Goal: Task Accomplishment & Management: Manage account settings

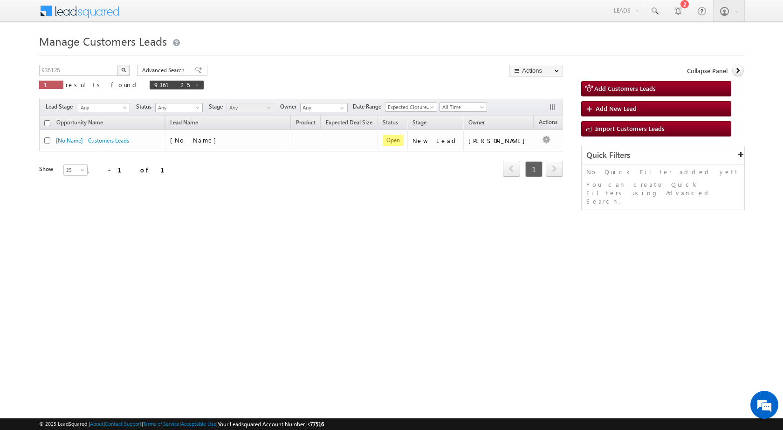
click at [71, 76] on div "936125 X 1 results found 936125" at bounding box center [121, 78] width 165 height 27
click at [70, 75] on input "936125" at bounding box center [79, 70] width 80 height 11
paste input "889724"
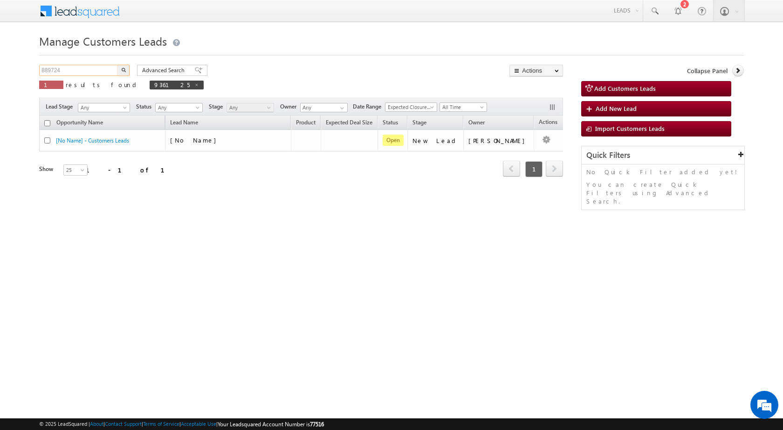
type input "889724"
click at [117, 65] on button "button" at bounding box center [123, 70] width 12 height 11
click at [48, 66] on input "936125" at bounding box center [79, 70] width 80 height 11
paste input "889724"
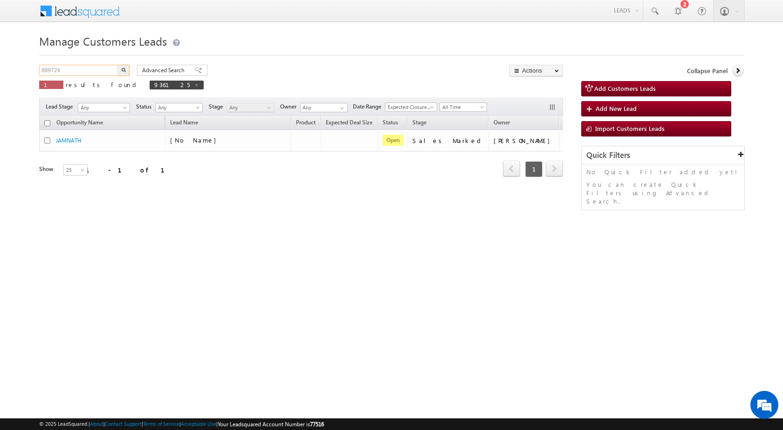
type input "889724"
click at [117, 65] on button "button" at bounding box center [123, 70] width 12 height 11
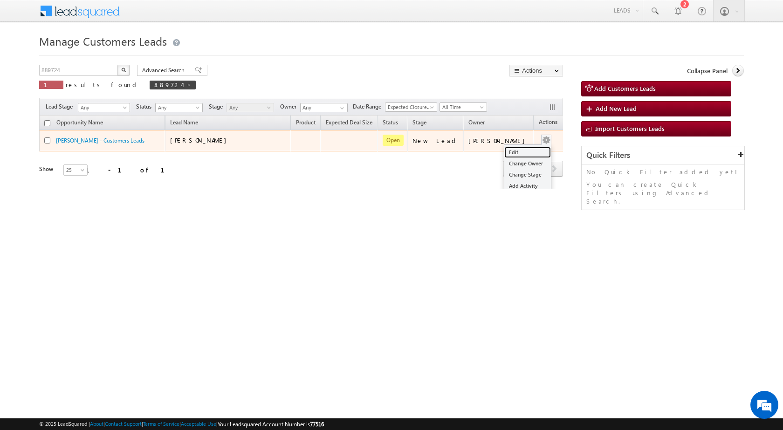
click at [527, 150] on link "Edit" at bounding box center [527, 152] width 47 height 11
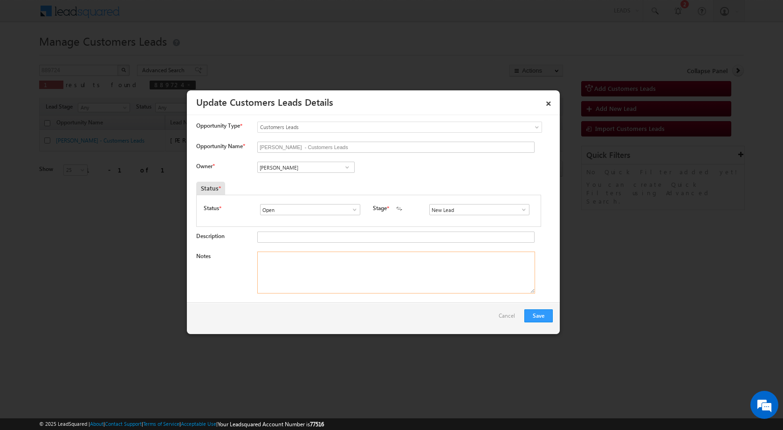
click at [349, 283] on textarea "Notes" at bounding box center [396, 273] width 278 height 42
paste textarea "889724 / [PERSON_NAME] MALA / 8889364352 / CUST WANT 5 LAKH TOP UP LOAN / ADDRE…"
type textarea "889724 / [PERSON_NAME] MALA / 8889364352 / CUST WANT 5 LAKH TOP UP LOAN / ADDRE…"
click at [521, 207] on span at bounding box center [523, 209] width 9 height 7
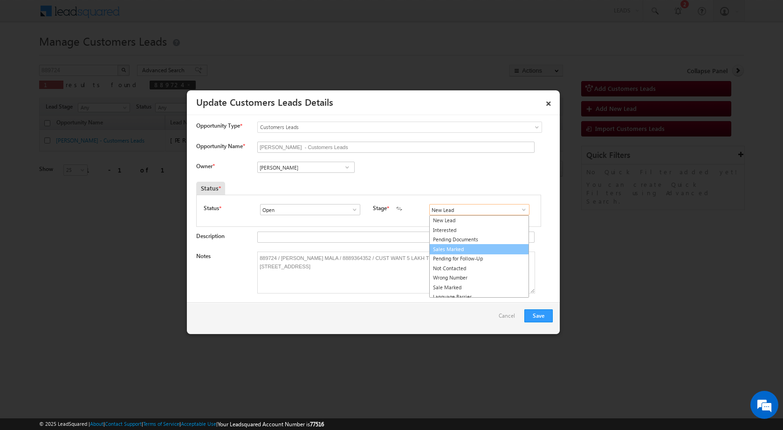
click at [492, 253] on link "Sales Marked" at bounding box center [479, 249] width 100 height 11
type input "Sales Marked"
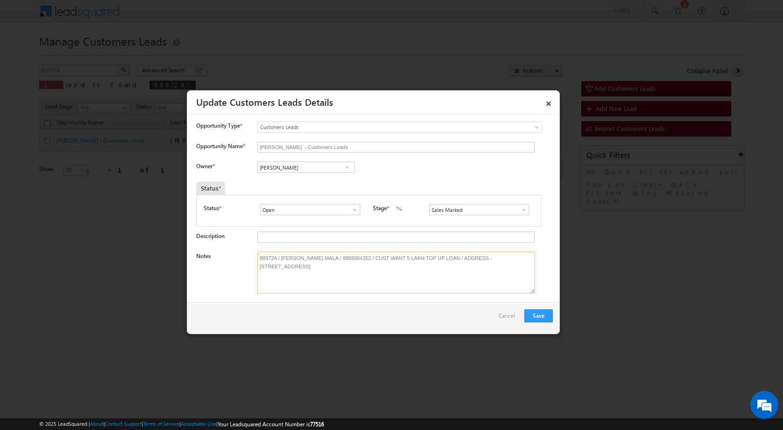
drag, startPoint x: 281, startPoint y: 256, endPoint x: 319, endPoint y: 255, distance: 38.2
click at [319, 255] on textarea "889724 / [PERSON_NAME] MALA / 8889364352 / CUST WANT 5 LAKH TOP UP LOAN / ADDRE…" at bounding box center [396, 273] width 278 height 42
click at [348, 167] on span at bounding box center [347, 167] width 9 height 7
paste input "[EMAIL_ADDRESS][DOMAIN_NAME]"
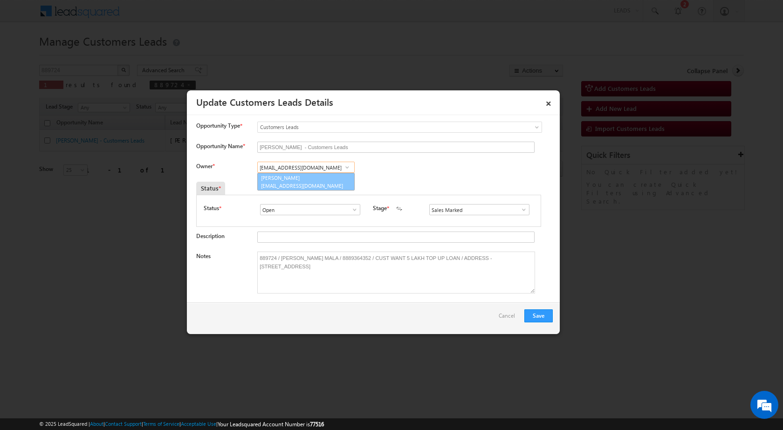
click at [315, 182] on span "[EMAIL_ADDRESS][DOMAIN_NAME]" at bounding box center [303, 185] width 84 height 7
type input "[PERSON_NAME]"
click at [540, 313] on button "Save" at bounding box center [538, 316] width 28 height 13
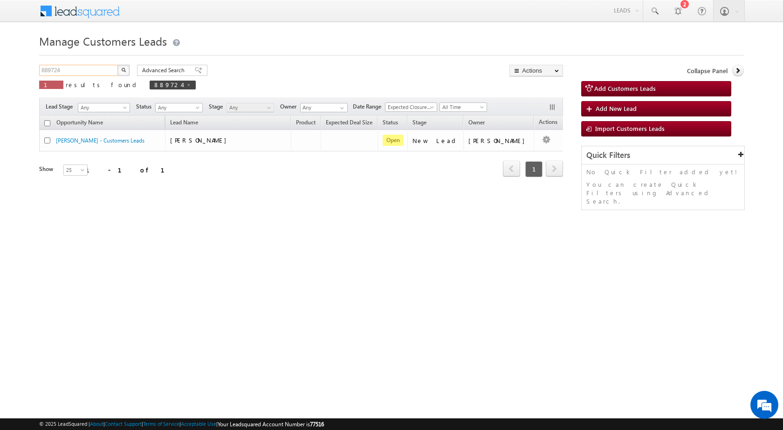
click at [48, 69] on input "889724" at bounding box center [79, 70] width 80 height 11
paste input "936009"
type input "936009"
click at [117, 65] on button "button" at bounding box center [123, 70] width 12 height 11
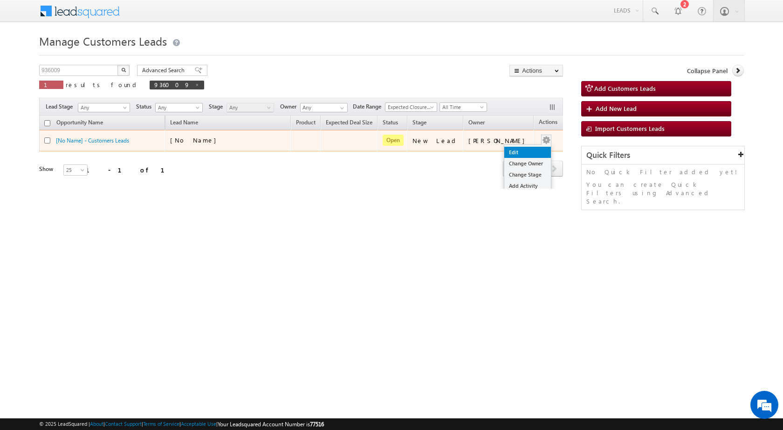
click at [512, 154] on link "Edit" at bounding box center [527, 152] width 47 height 11
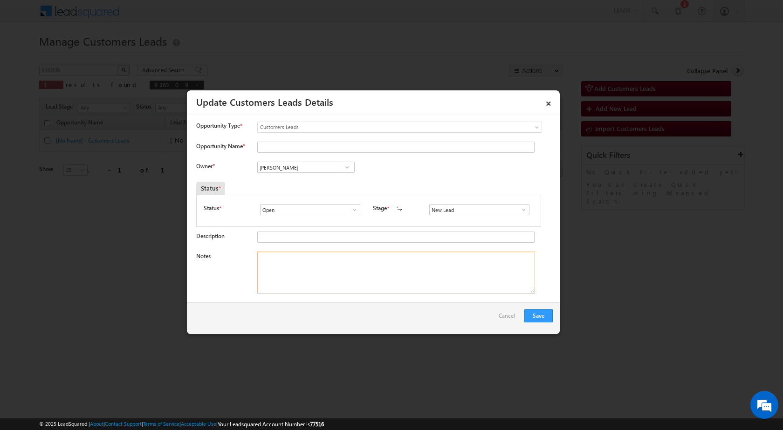
click at [367, 271] on textarea "Notes" at bounding box center [396, 273] width 278 height 42
paste textarea "936009 / [PERSON_NAME] / 9950793310 / CUST WANT 05 LAKH TOP UP LOAN / 311603 to…"
type textarea "936009 / [PERSON_NAME] / 9950793310 / CUST WANT 05 LAKH TOP UP LOAN / 311603 to…"
click at [519, 210] on span at bounding box center [523, 209] width 9 height 7
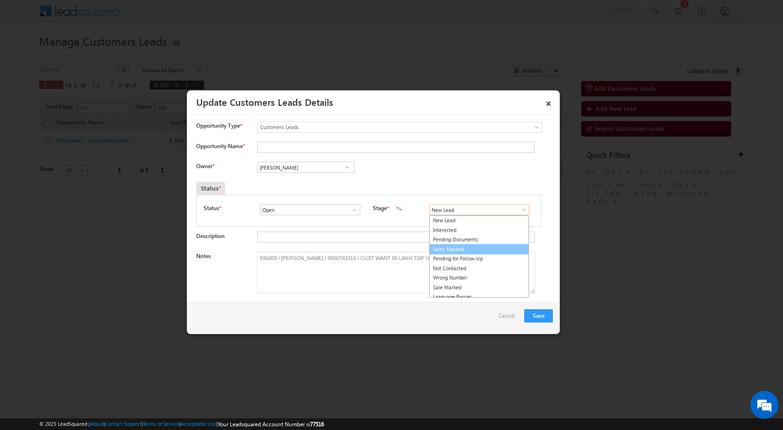
click at [475, 253] on link "Sales Marked" at bounding box center [479, 249] width 100 height 11
type input "Sales Marked"
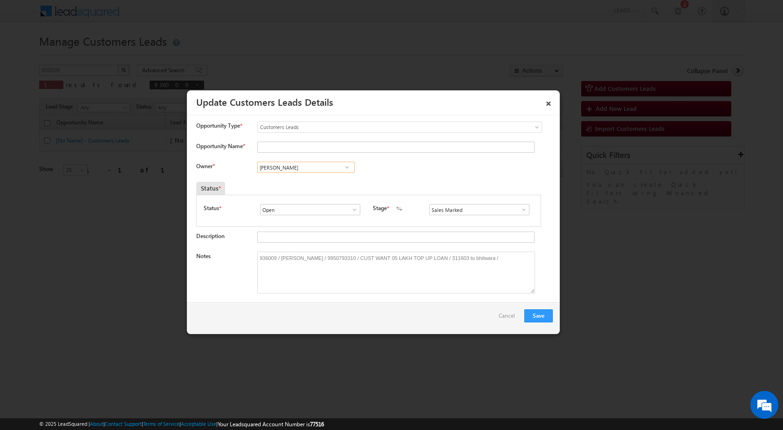
click at [288, 168] on input "[PERSON_NAME]" at bounding box center [305, 167] width 97 height 11
paste input "[EMAIL_ADDRESS][DOMAIN_NAME]"
click at [307, 186] on span "[EMAIL_ADDRESS][PERSON_NAME][DOMAIN_NAME]" at bounding box center [303, 185] width 84 height 7
type input "Kleram Rabari"
drag, startPoint x: 279, startPoint y: 258, endPoint x: 330, endPoint y: 256, distance: 50.8
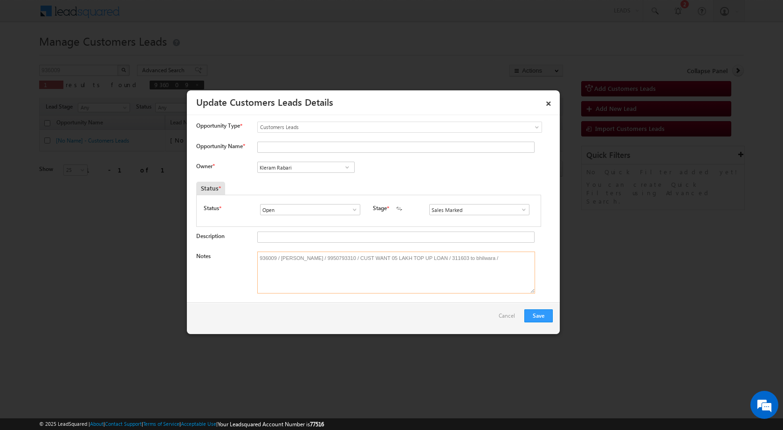
click at [330, 256] on textarea "936009 / [PERSON_NAME] / 9950793310 / CUST WANT 05 LAKH TOP UP LOAN / 311603 to…" at bounding box center [396, 273] width 278 height 42
click at [295, 149] on input "Opportunity Name *" at bounding box center [395, 147] width 277 height 11
paste input "[PERSON_NAME]"
type input "[PERSON_NAME]"
click at [545, 318] on button "Save" at bounding box center [538, 316] width 28 height 13
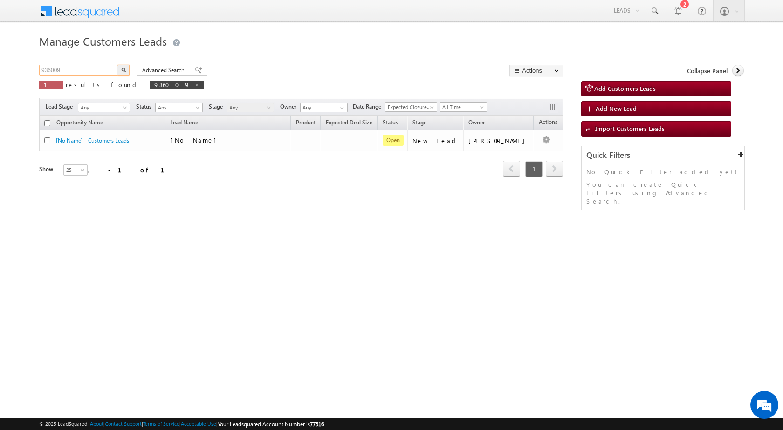
click at [52, 74] on input "936009" at bounding box center [79, 70] width 80 height 11
paste input "1885"
type input "918859"
click at [117, 65] on button "button" at bounding box center [123, 70] width 12 height 11
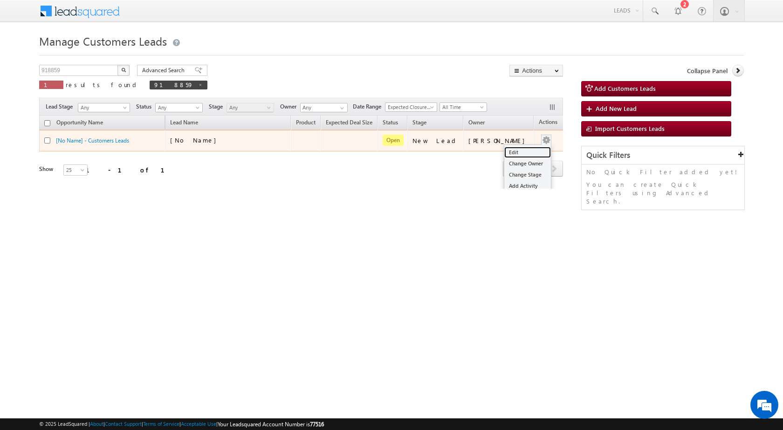
click at [512, 154] on link "Edit" at bounding box center [527, 152] width 47 height 11
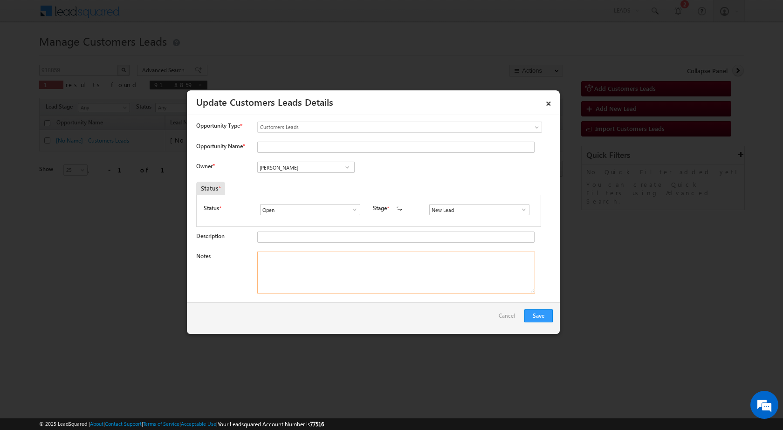
click at [395, 268] on textarea "Notes" at bounding box center [396, 273] width 278 height 42
paste textarea "918859 / [PERSON_NAME] / 9067170389 / CUST WANT 4 LAKH TOP UP LOAN / ADDRESS - …"
type textarea "918859 / [PERSON_NAME] / 9067170389 / CUST WANT 4 LAKH TOP UP LOAN / ADDRESS - …"
click at [523, 208] on span at bounding box center [523, 209] width 9 height 7
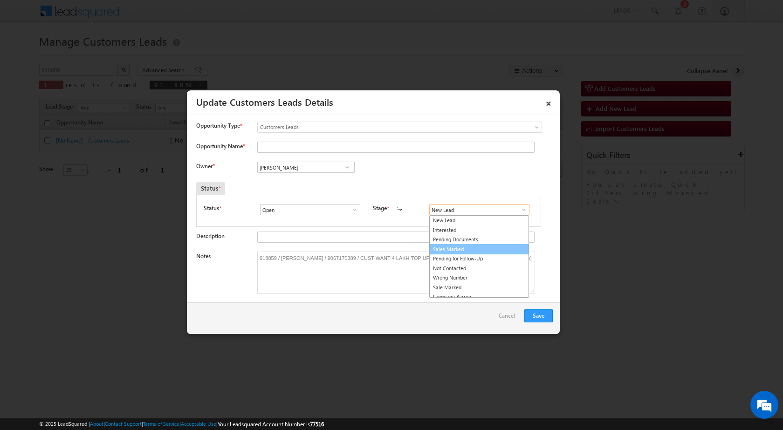
click at [491, 252] on link "Sales Marked" at bounding box center [479, 249] width 100 height 11
type input "Sales Marked"
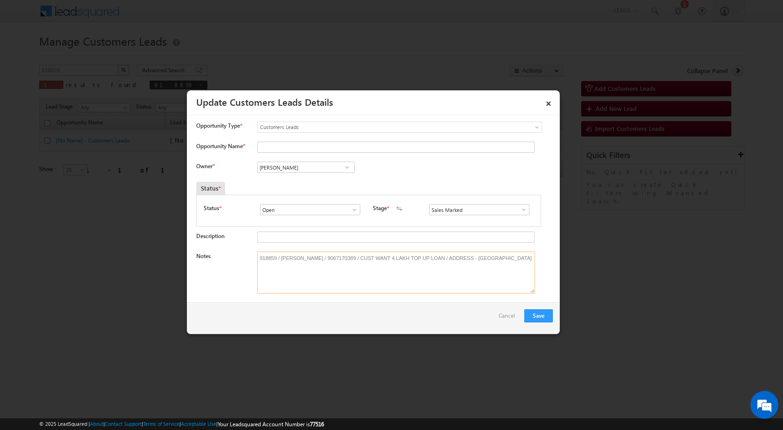
drag, startPoint x: 281, startPoint y: 258, endPoint x: 311, endPoint y: 253, distance: 31.2
click at [311, 253] on textarea "918859 / [PERSON_NAME] / 9067170389 / CUST WANT 4 LAKH TOP UP LOAN / ADDRESS - …" at bounding box center [396, 273] width 278 height 42
click at [275, 149] on input "Opportunity Name *" at bounding box center [395, 147] width 277 height 11
paste input "[PERSON_NAME]"
type input "[PERSON_NAME]"
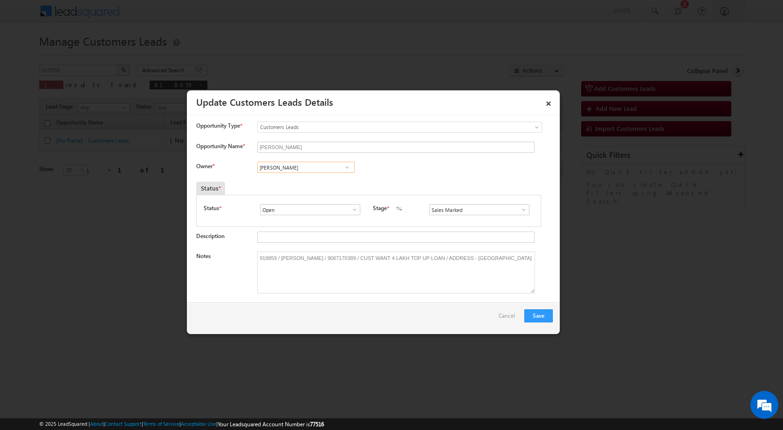
click at [281, 173] on input "[PERSON_NAME]" at bounding box center [305, 167] width 97 height 11
paste input "[EMAIL_ADDRESS][PERSON_NAME][DOMAIN_NAME]"
click at [301, 181] on link "[PERSON_NAME] Bhati [EMAIL_ADDRESS][PERSON_NAME][DOMAIN_NAME]" at bounding box center [305, 182] width 97 height 18
type input "[PERSON_NAME] [PERSON_NAME]"
click at [537, 307] on div "Save Cancel" at bounding box center [373, 319] width 373 height 32
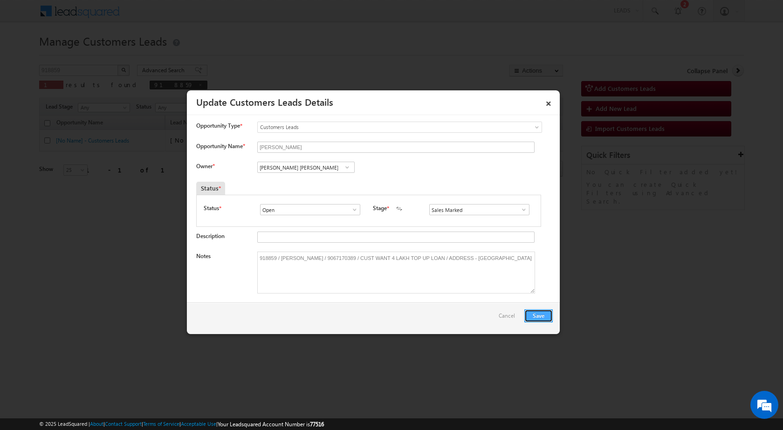
click at [540, 313] on button "Save" at bounding box center [538, 316] width 28 height 13
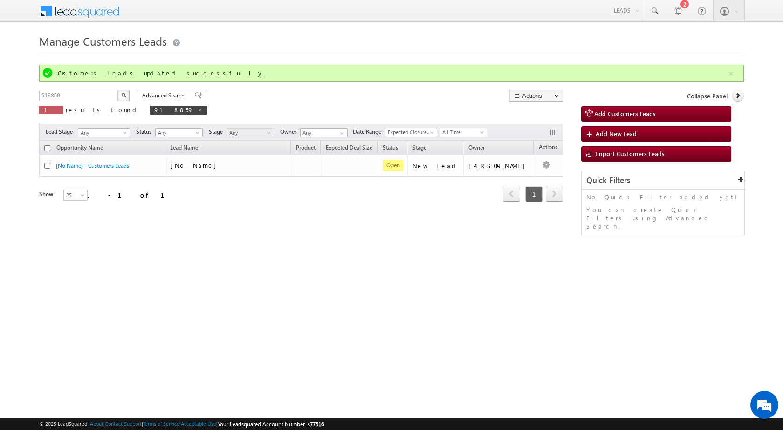
click at [254, 259] on div "Manage Customers Leads Customers Leads updated successfully. 918859 X 1 results…" at bounding box center [391, 147] width 705 height 233
